Goal: Task Accomplishment & Management: Use online tool/utility

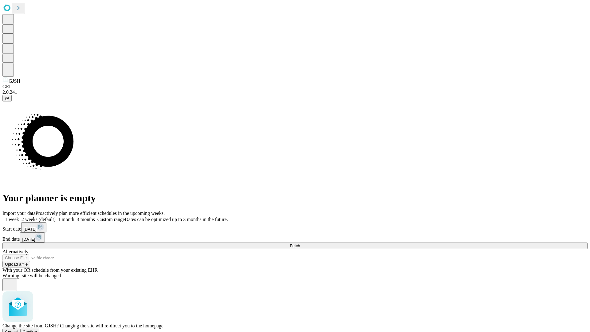
click at [37, 329] on span "Confirm" at bounding box center [30, 331] width 14 height 5
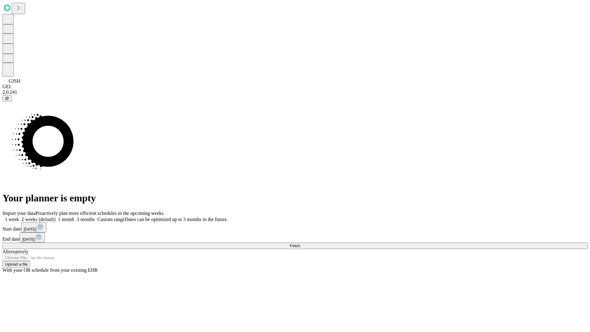
click at [56, 216] on label "2 weeks (default)" at bounding box center [37, 218] width 37 height 5
click at [300, 243] on span "Fetch" at bounding box center [295, 245] width 10 height 5
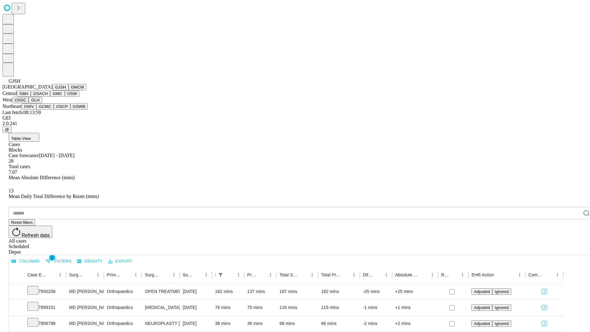
click at [68, 90] on button "GMCM" at bounding box center [77, 87] width 18 height 6
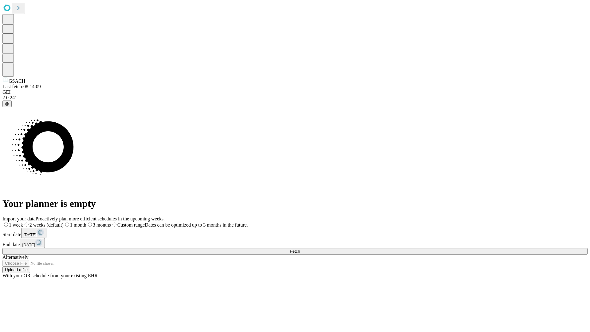
click at [64, 222] on label "2 weeks (default)" at bounding box center [43, 224] width 41 height 5
click at [300, 249] on span "Fetch" at bounding box center [295, 251] width 10 height 5
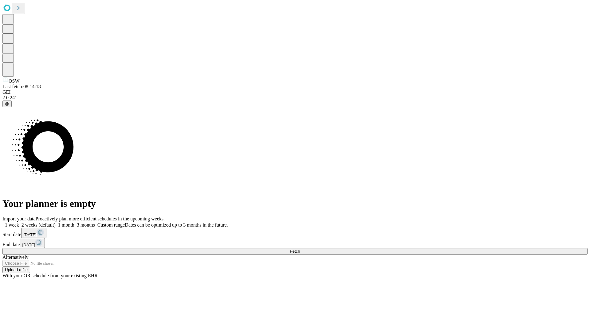
click at [56, 222] on label "2 weeks (default)" at bounding box center [37, 224] width 37 height 5
click at [300, 249] on span "Fetch" at bounding box center [295, 251] width 10 height 5
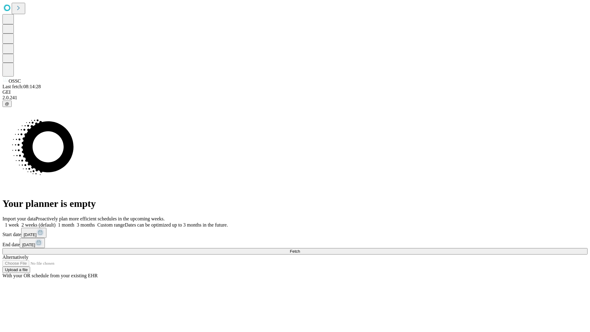
click at [56, 222] on label "2 weeks (default)" at bounding box center [37, 224] width 37 height 5
click at [300, 249] on span "Fetch" at bounding box center [295, 251] width 10 height 5
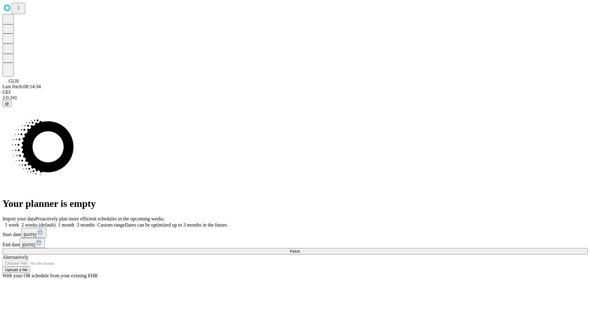
click at [56, 222] on label "2 weeks (default)" at bounding box center [37, 224] width 37 height 5
click at [300, 249] on span "Fetch" at bounding box center [295, 251] width 10 height 5
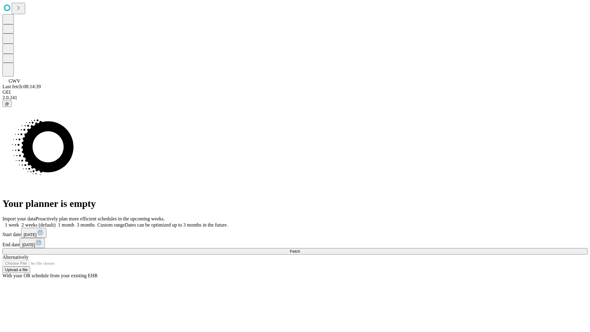
click at [56, 222] on label "2 weeks (default)" at bounding box center [37, 224] width 37 height 5
click at [300, 249] on span "Fetch" at bounding box center [295, 251] width 10 height 5
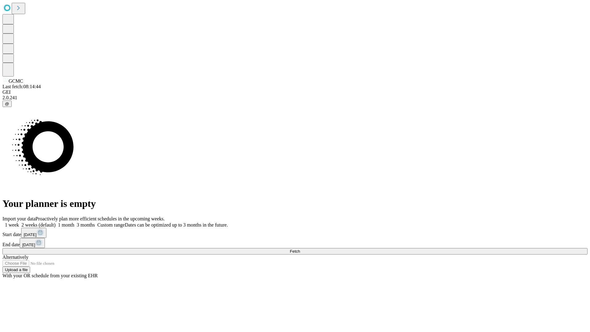
click at [56, 222] on label "2 weeks (default)" at bounding box center [37, 224] width 37 height 5
click at [300, 249] on span "Fetch" at bounding box center [295, 251] width 10 height 5
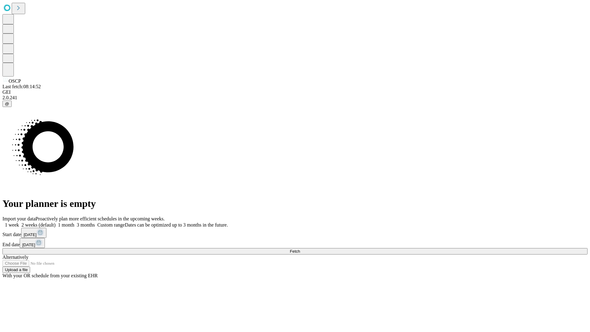
click at [56, 222] on label "2 weeks (default)" at bounding box center [37, 224] width 37 height 5
click at [300, 249] on span "Fetch" at bounding box center [295, 251] width 10 height 5
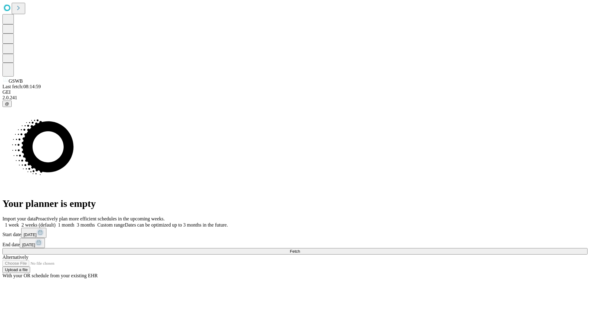
click at [56, 222] on label "2 weeks (default)" at bounding box center [37, 224] width 37 height 5
click at [300, 249] on span "Fetch" at bounding box center [295, 251] width 10 height 5
